Goal: Navigation & Orientation: Find specific page/section

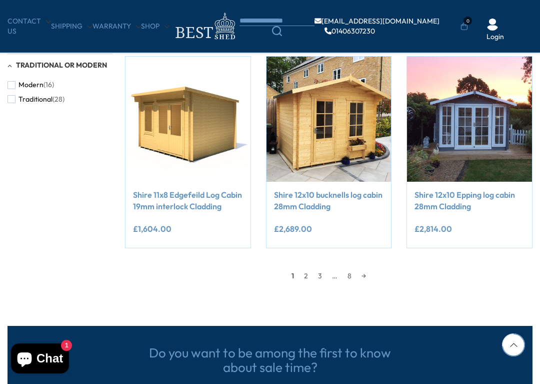
scroll to position [781, 0]
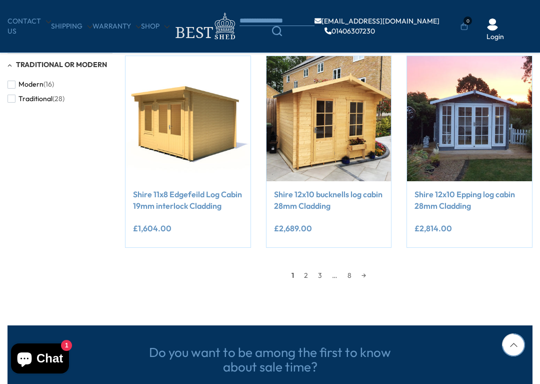
click at [311, 270] on link "2" at bounding box center [306, 275] width 14 height 15
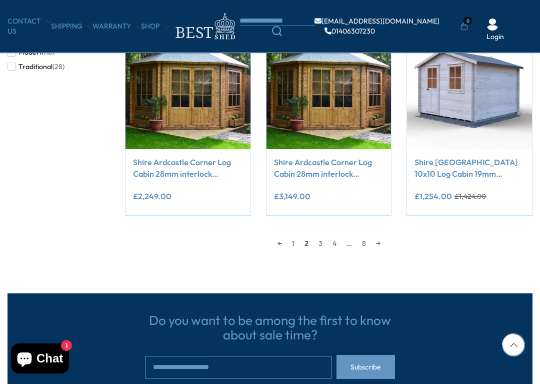
scroll to position [815, 0]
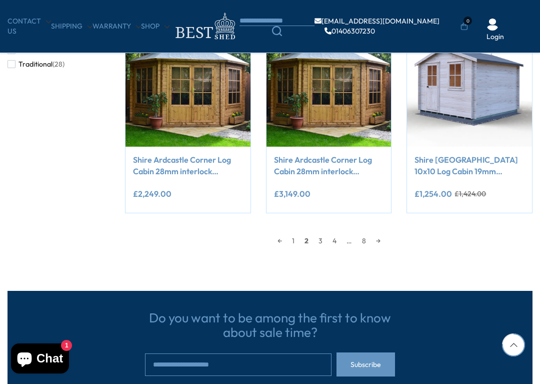
click at [325, 239] on link "3" at bounding box center [321, 240] width 14 height 15
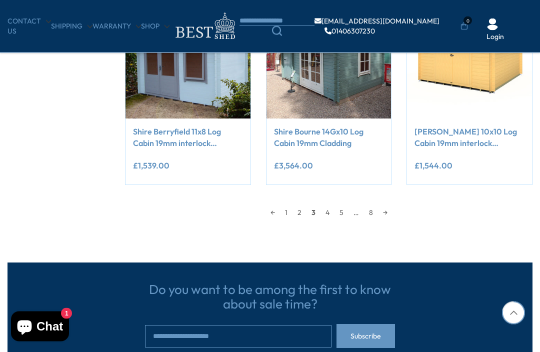
scroll to position [808, 0]
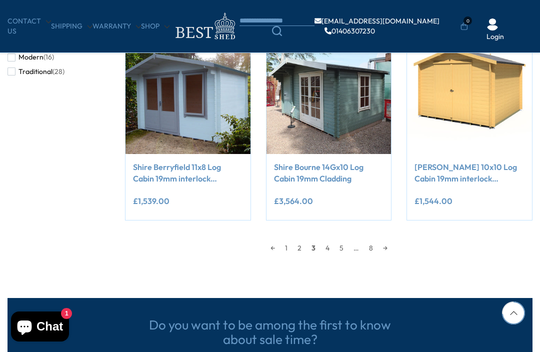
click at [331, 244] on link "4" at bounding box center [328, 248] width 14 height 15
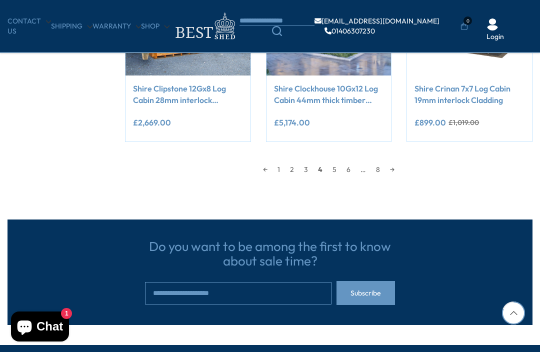
scroll to position [886, 0]
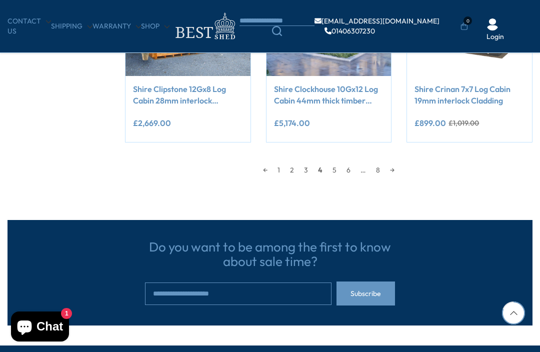
click at [340, 172] on link "5" at bounding box center [335, 170] width 14 height 15
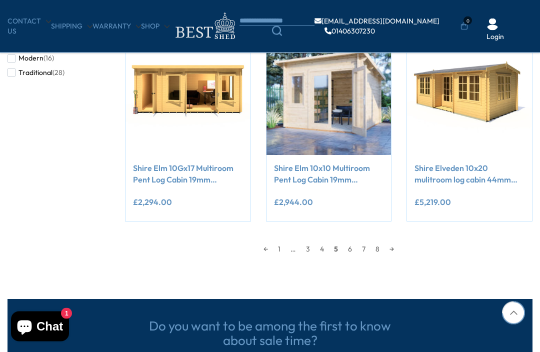
scroll to position [803, 0]
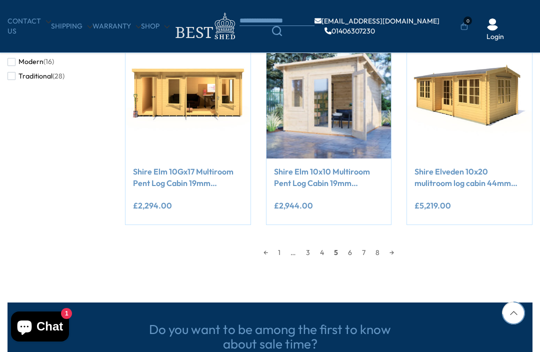
click at [353, 251] on link "6" at bounding box center [350, 252] width 14 height 15
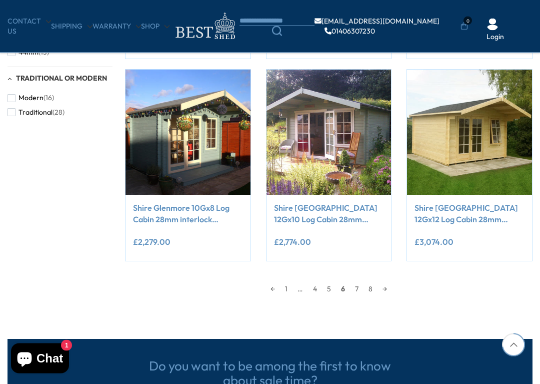
scroll to position [767, 0]
click at [363, 287] on link "7" at bounding box center [357, 288] width 14 height 15
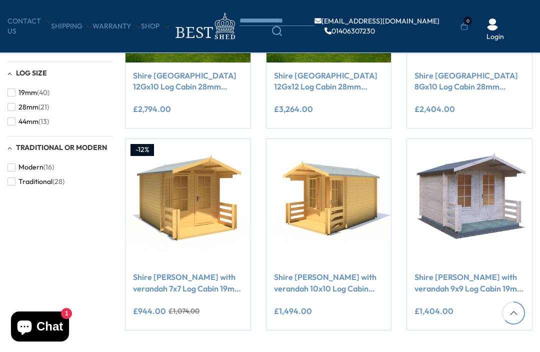
scroll to position [696, 0]
